Goal: Task Accomplishment & Management: Manage account settings

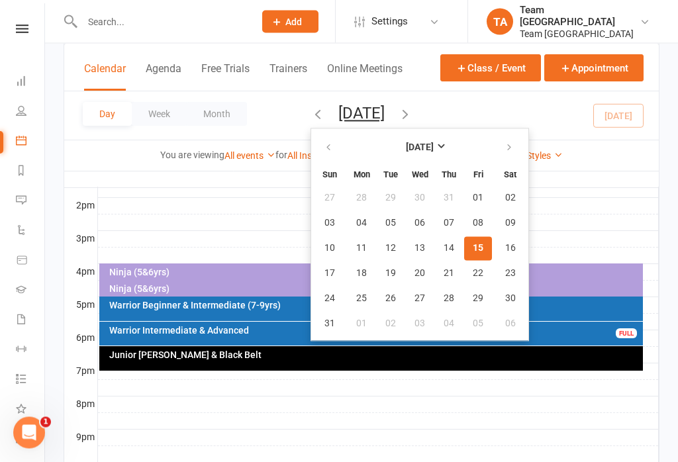
scroll to position [530, 0]
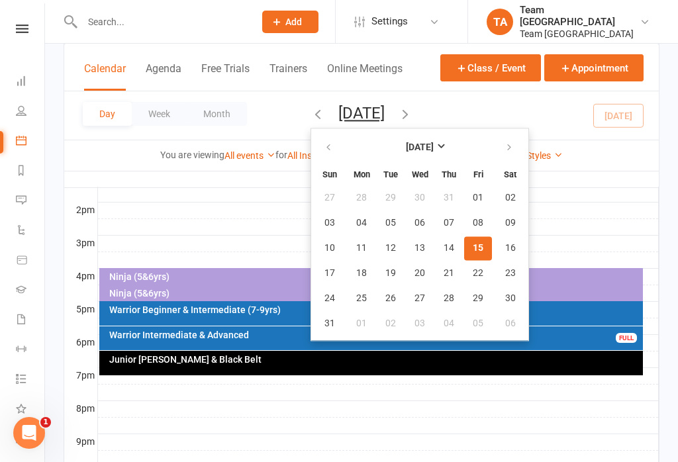
click at [316, 375] on div at bounding box center [378, 376] width 561 height 16
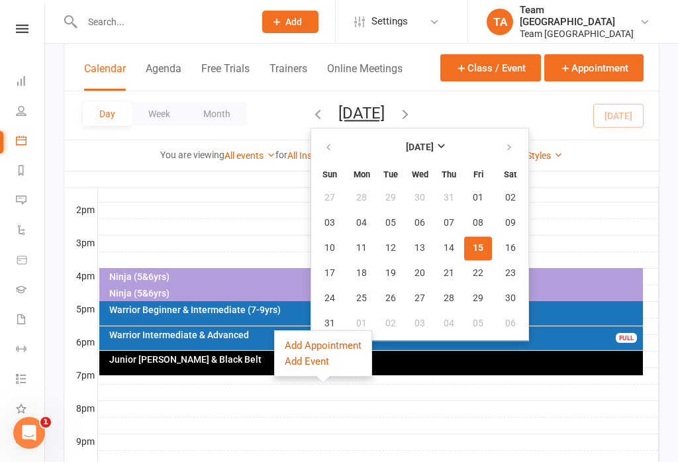
click at [293, 359] on button "Add Event" at bounding box center [307, 361] width 44 height 16
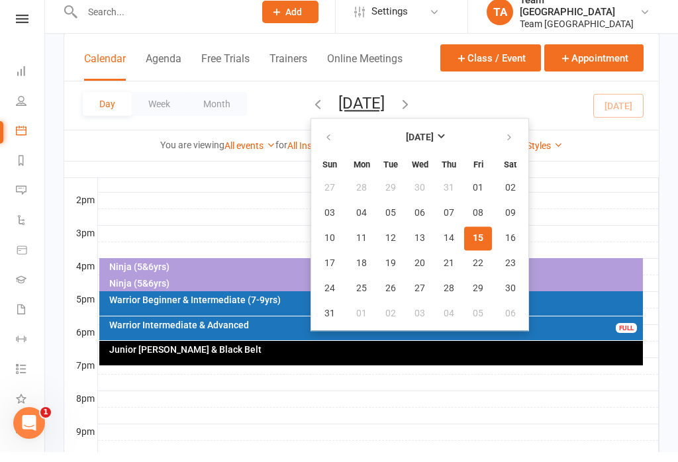
click at [228, 355] on div "Junior [PERSON_NAME] & Black Belt" at bounding box center [375, 359] width 532 height 9
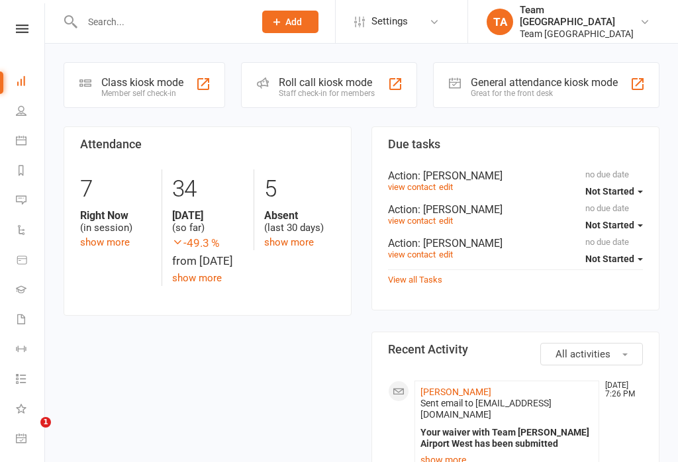
click at [24, 18] on nav "Clubworx Dashboard People Calendar Reports Messages Automations Product Sales G…" at bounding box center [22, 234] width 45 height 462
click at [23, 32] on icon at bounding box center [22, 28] width 13 height 9
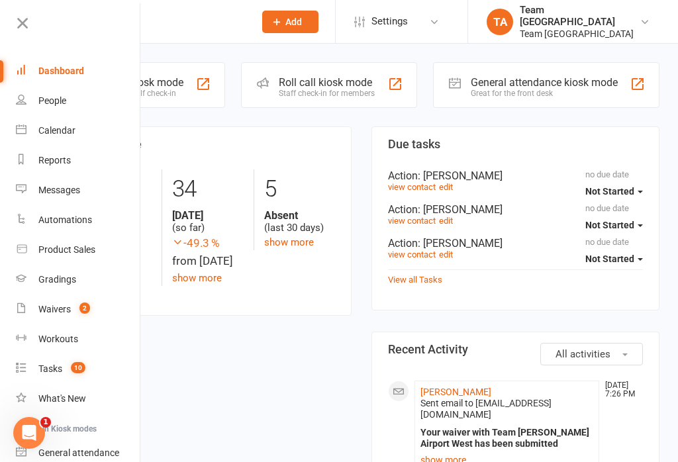
click at [81, 134] on link "Calendar" at bounding box center [78, 131] width 125 height 30
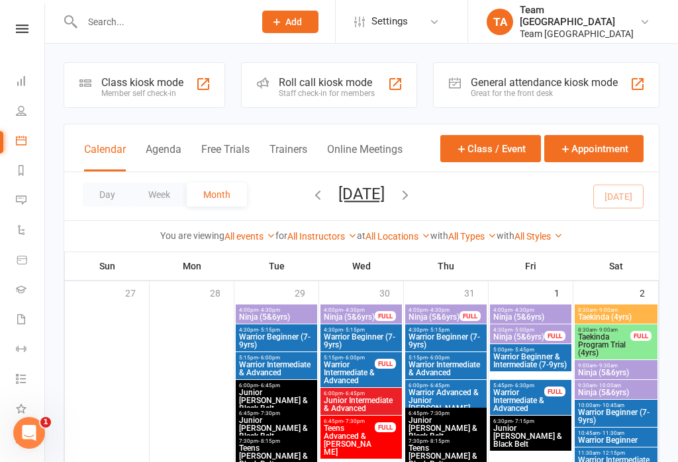
click at [108, 199] on button "Day" at bounding box center [107, 195] width 49 height 24
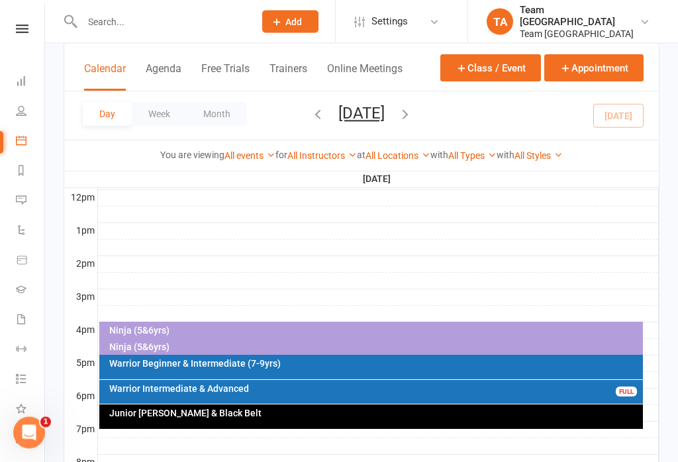
scroll to position [477, 0]
click at [341, 416] on div "Junior [PERSON_NAME] & Black Belt" at bounding box center [375, 412] width 532 height 9
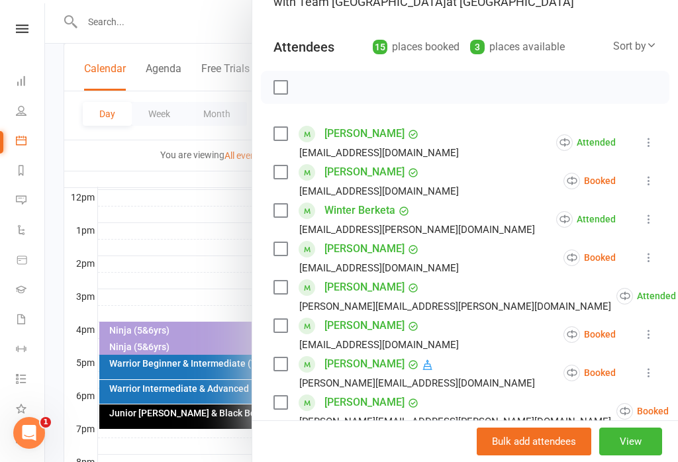
scroll to position [125, 0]
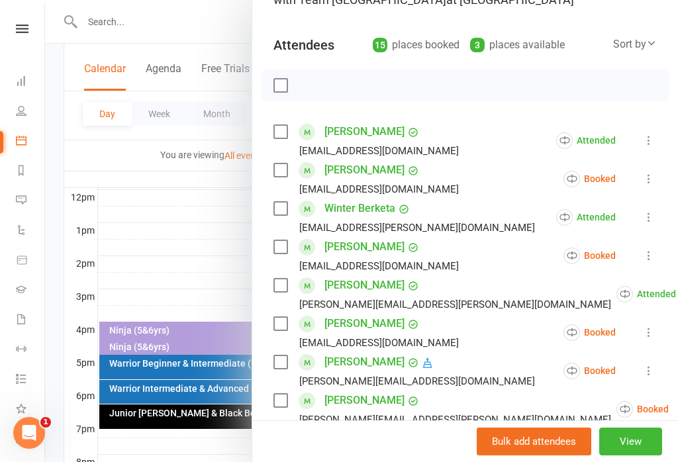
click at [654, 185] on icon at bounding box center [648, 178] width 13 height 13
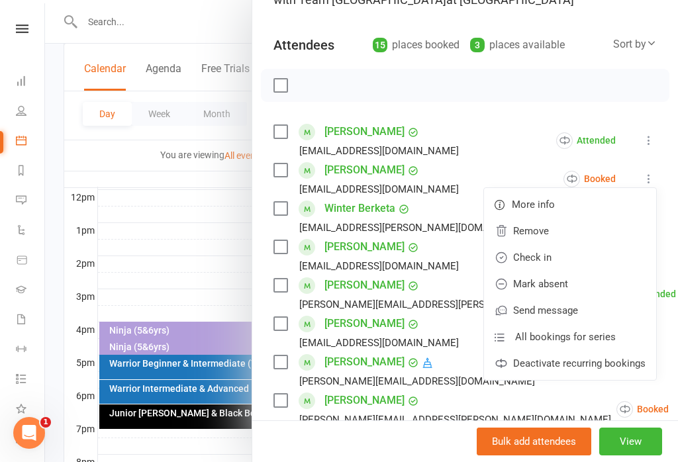
click at [573, 286] on link "Mark absent" at bounding box center [570, 284] width 172 height 26
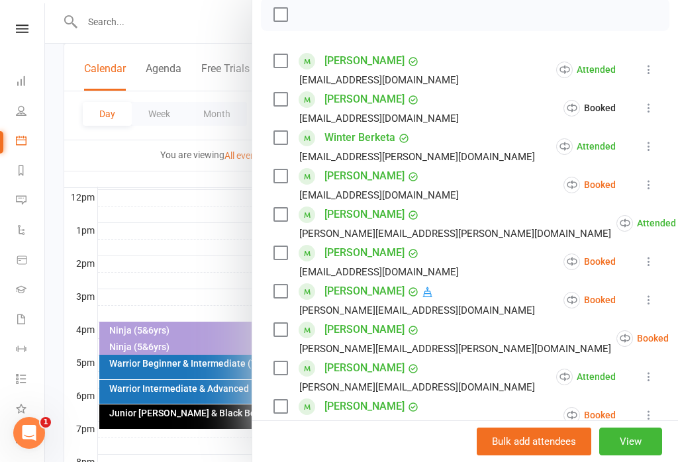
scroll to position [215, 0]
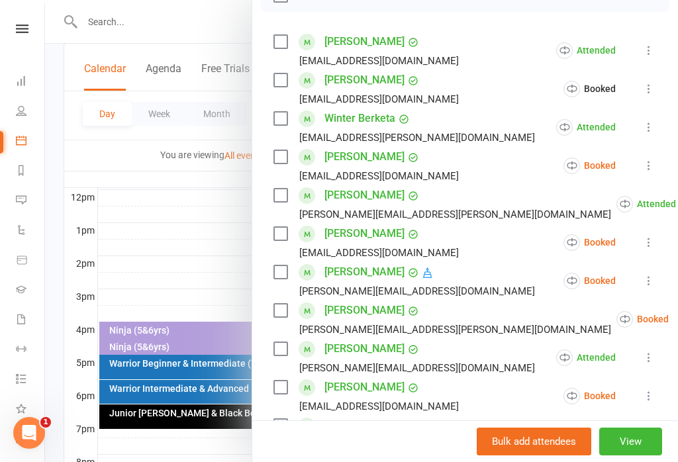
click at [655, 169] on icon at bounding box center [648, 165] width 13 height 13
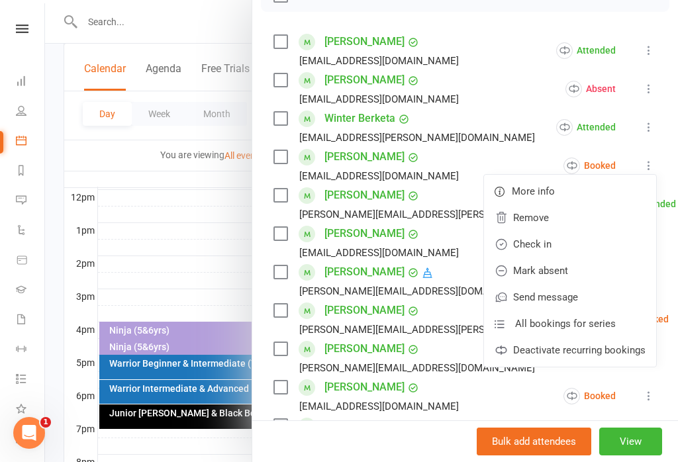
click at [551, 249] on link "Check in" at bounding box center [570, 244] width 172 height 26
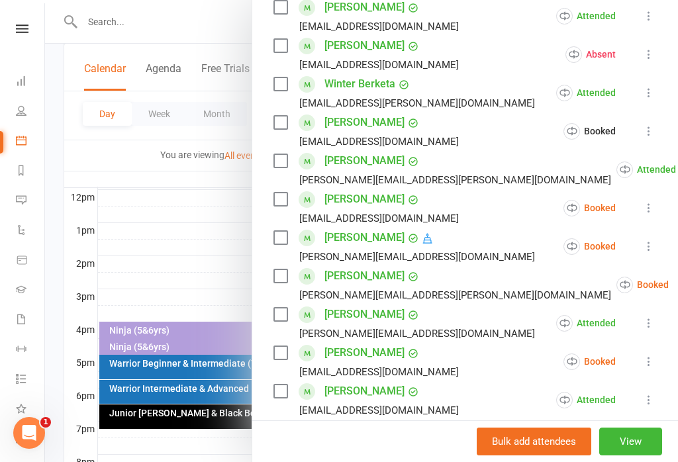
scroll to position [279, 0]
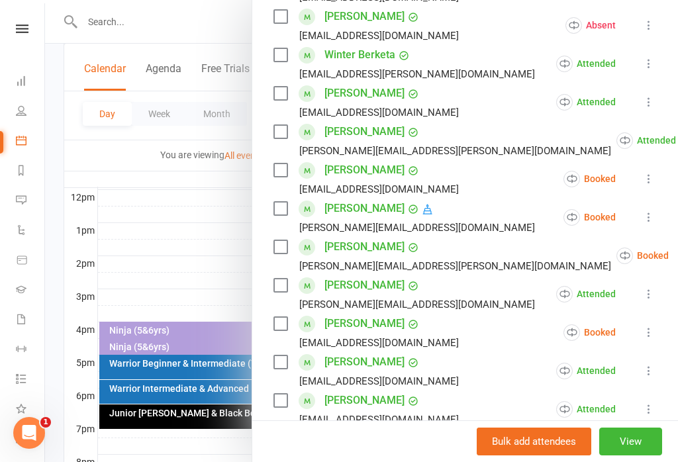
click at [655, 185] on icon at bounding box center [648, 178] width 13 height 13
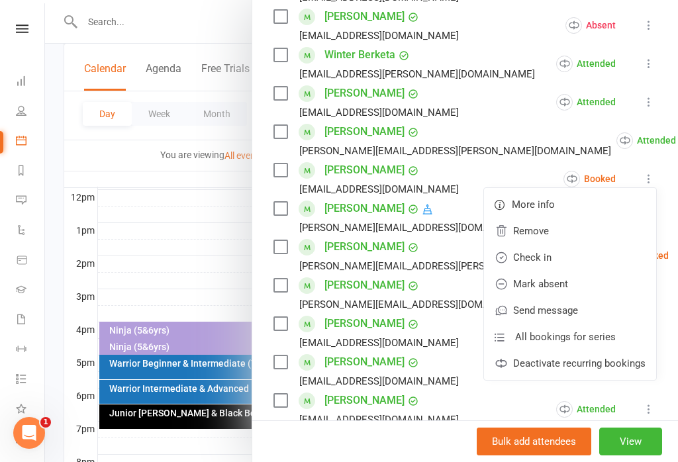
click at [565, 262] on link "Check in" at bounding box center [570, 257] width 172 height 26
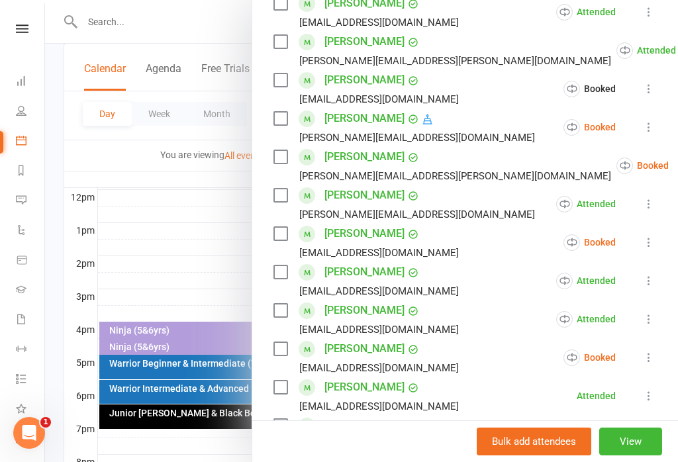
scroll to position [369, 0]
click at [651, 133] on icon at bounding box center [648, 126] width 13 height 13
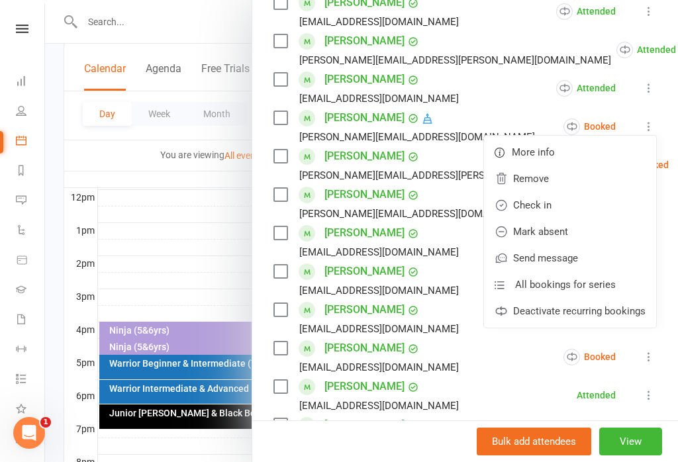
click at [557, 242] on link "Mark absent" at bounding box center [570, 231] width 172 height 26
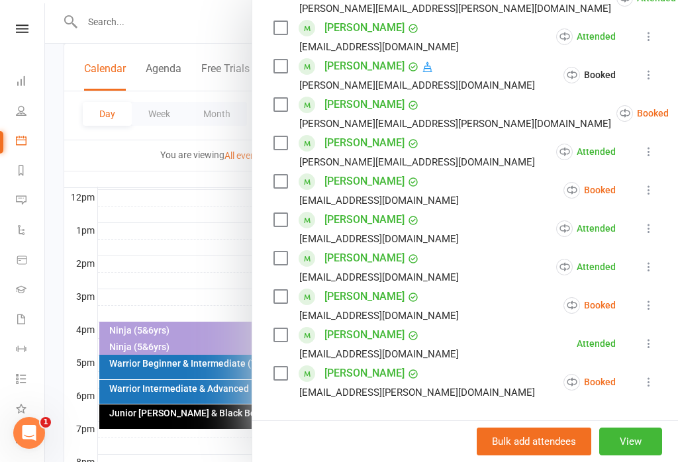
scroll to position [428, 0]
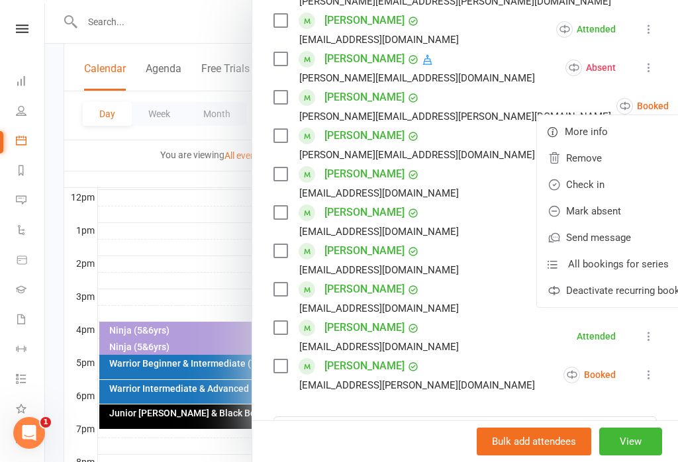
click at [584, 212] on link "Mark absent" at bounding box center [623, 211] width 172 height 26
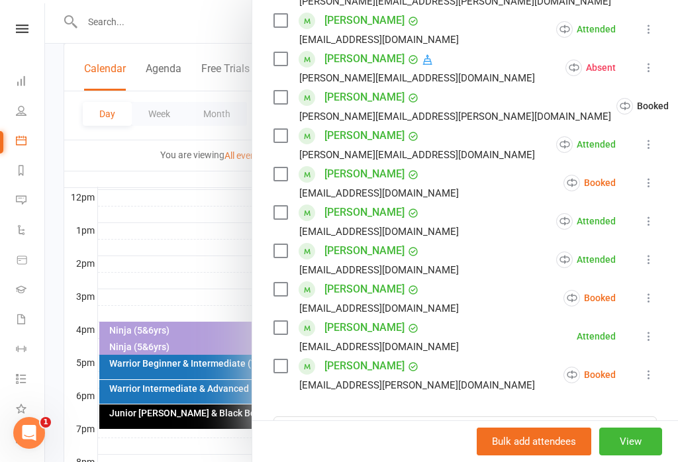
click at [652, 189] on icon at bounding box center [648, 182] width 13 height 13
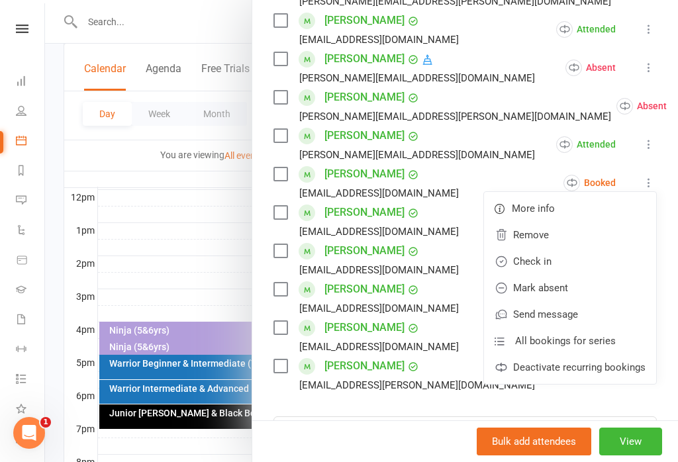
click at [582, 289] on link "Mark absent" at bounding box center [570, 288] width 172 height 26
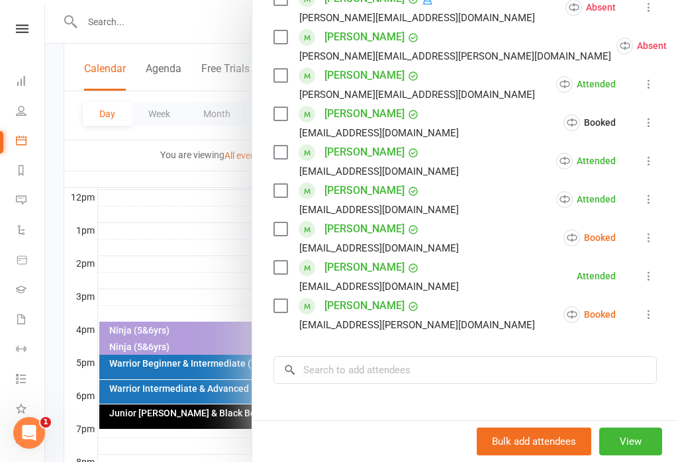
scroll to position [516, 0]
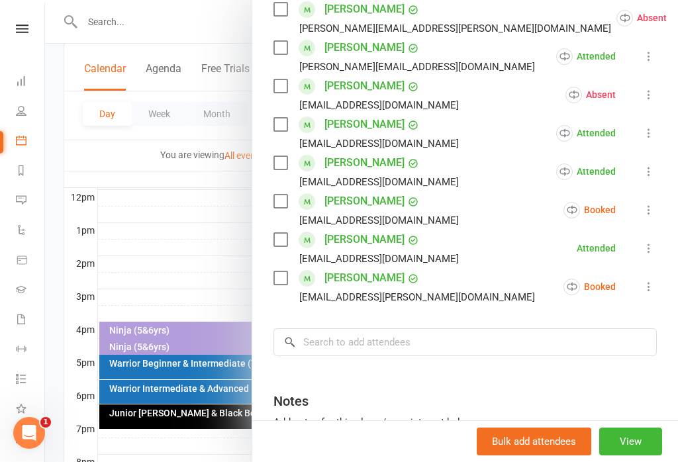
click at [651, 213] on icon at bounding box center [648, 209] width 13 height 13
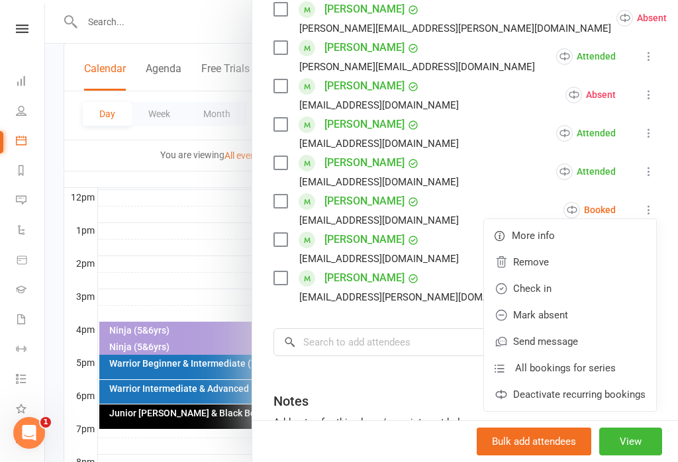
click at [587, 316] on link "Mark absent" at bounding box center [570, 315] width 172 height 26
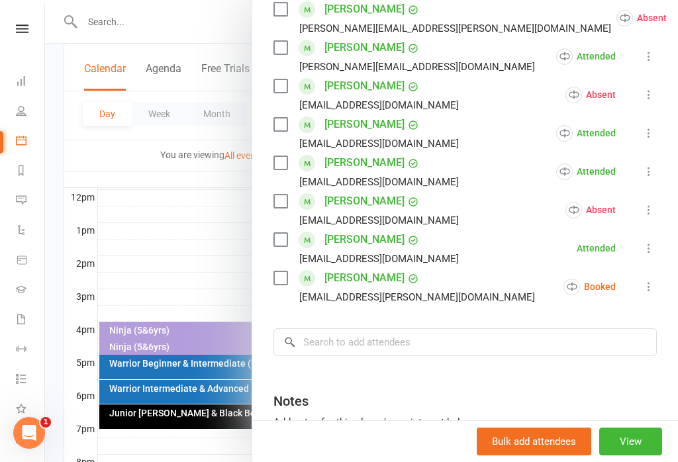
click at [655, 285] on icon at bounding box center [648, 286] width 13 height 13
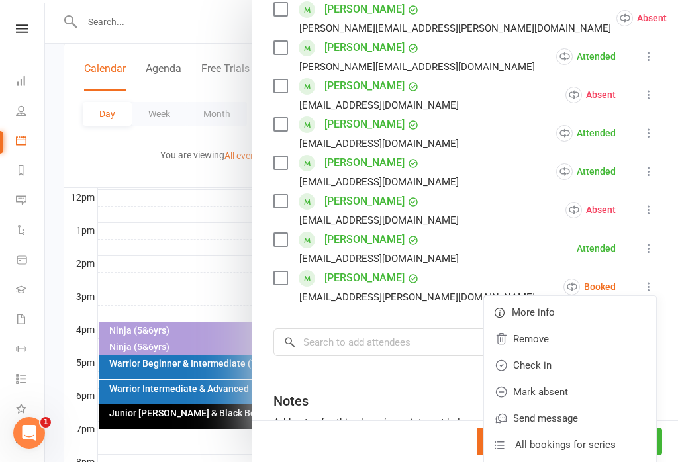
click at [571, 369] on link "Check in" at bounding box center [570, 365] width 172 height 26
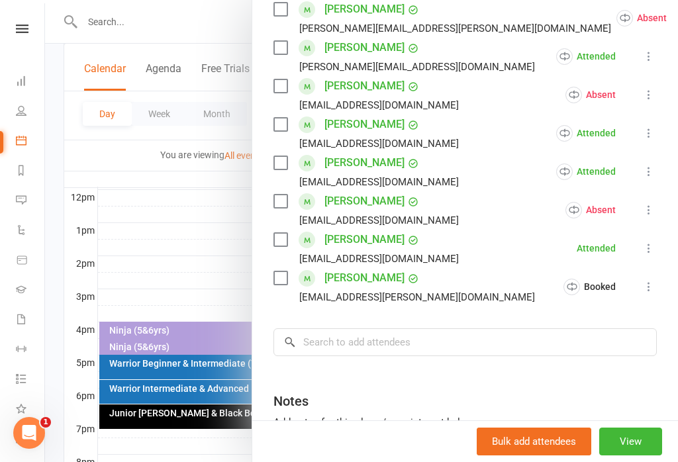
click at [207, 238] on div at bounding box center [361, 231] width 633 height 462
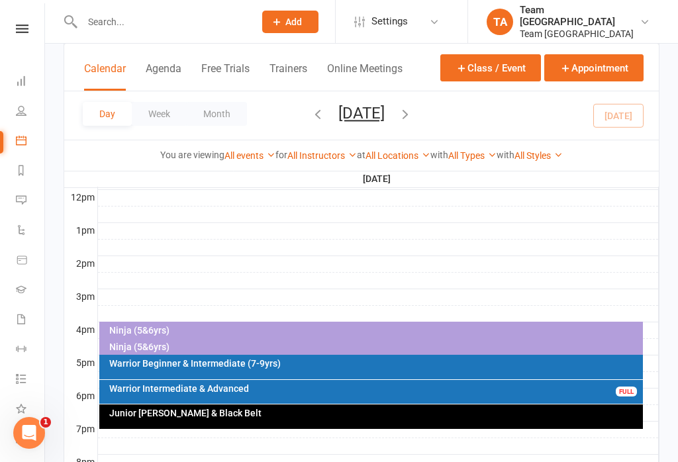
click at [357, 116] on button "[DATE]" at bounding box center [361, 113] width 46 height 19
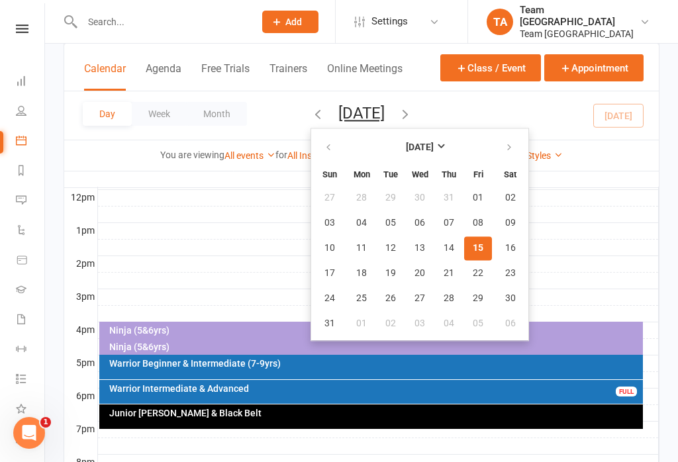
click at [377, 284] on button "19" at bounding box center [391, 273] width 28 height 24
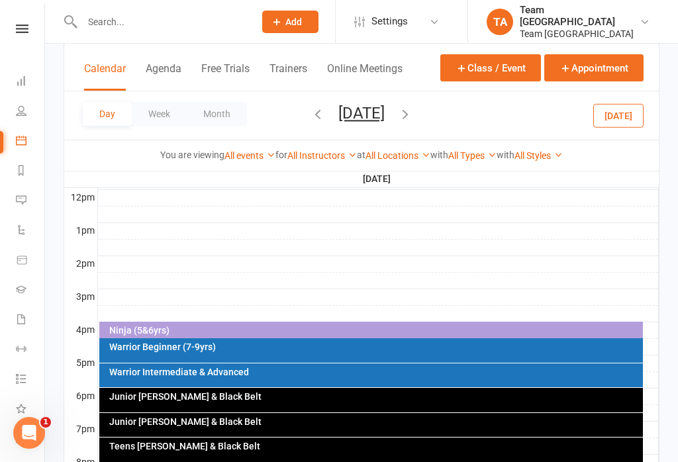
click at [248, 423] on div "Junior [PERSON_NAME] & Black Belt" at bounding box center [375, 421] width 532 height 9
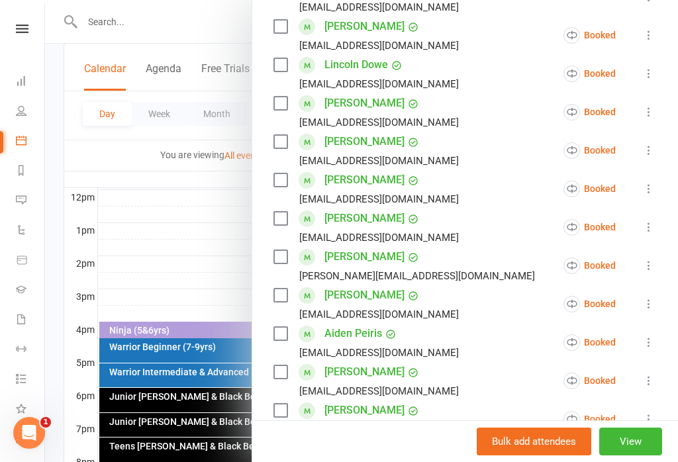
scroll to position [451, 0]
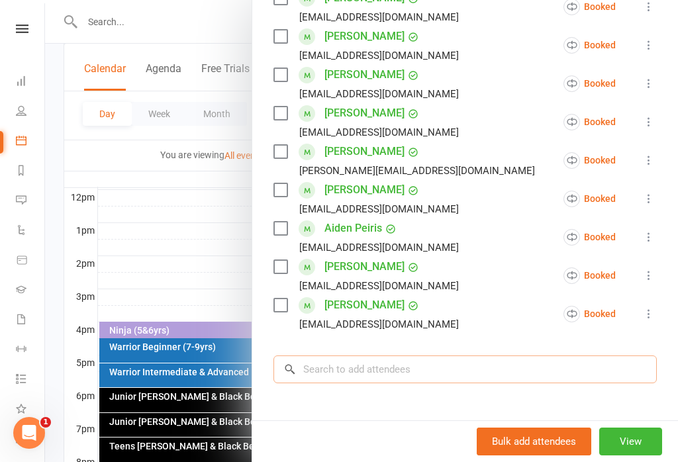
click at [362, 373] on input "search" at bounding box center [464, 369] width 383 height 28
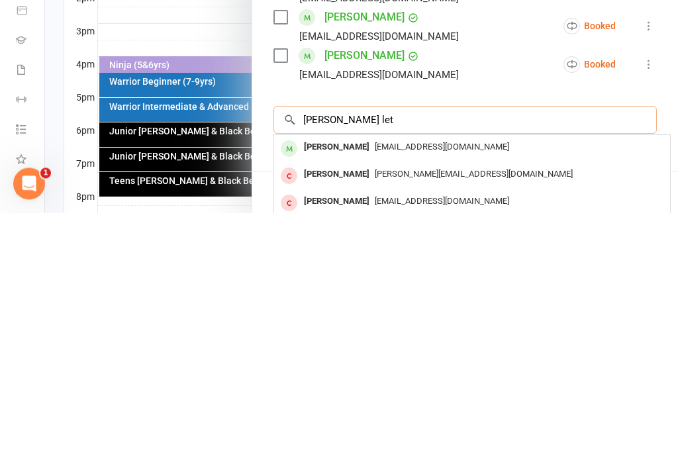
type input "[PERSON_NAME] let"
click at [375, 391] on span "[EMAIL_ADDRESS][DOMAIN_NAME]" at bounding box center [442, 396] width 134 height 10
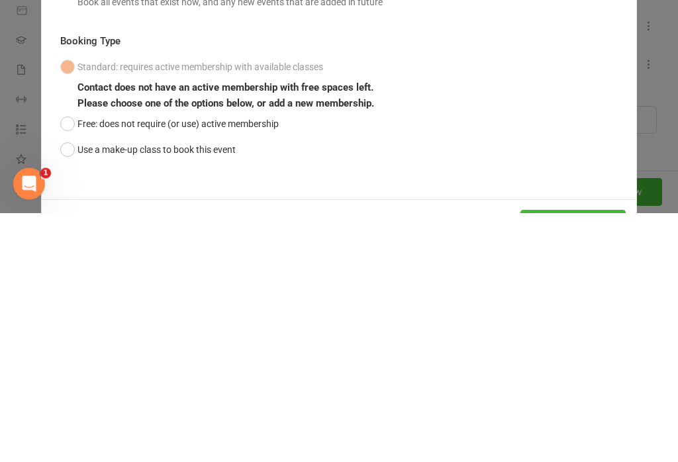
scroll to position [619, 0]
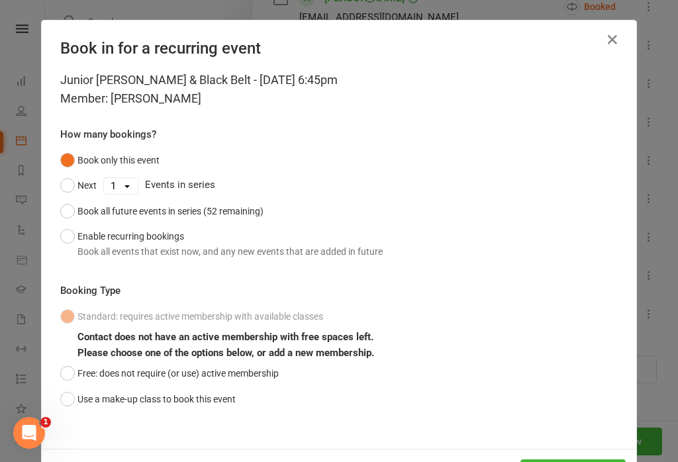
click at [72, 395] on button "Use a make-up class to book this event" at bounding box center [147, 399] width 175 height 25
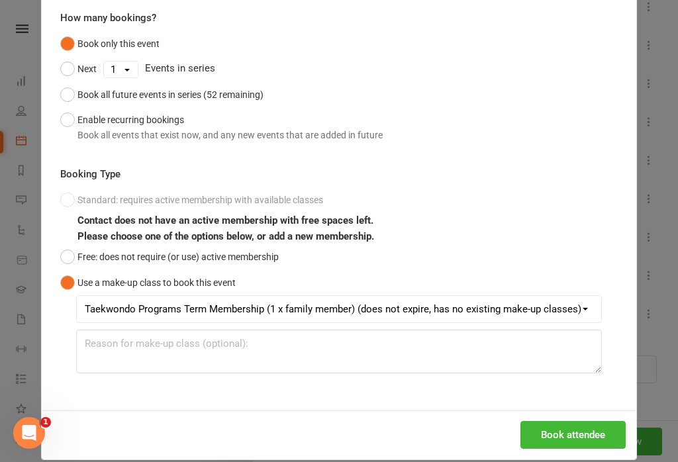
scroll to position [116, 0]
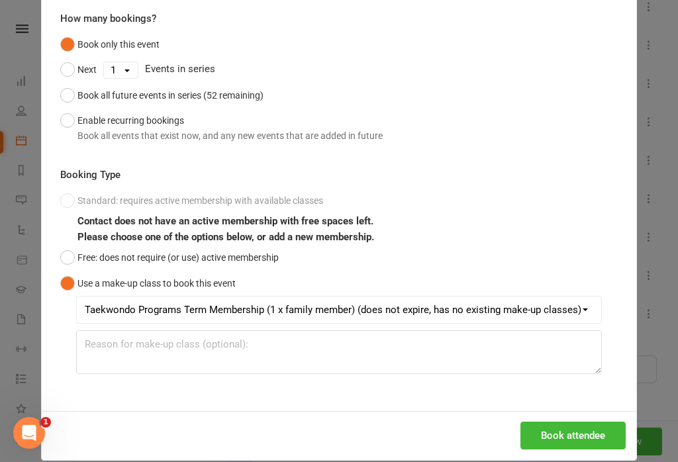
click at [571, 443] on button "Book attendee" at bounding box center [572, 436] width 105 height 28
